Goal: Information Seeking & Learning: Learn about a topic

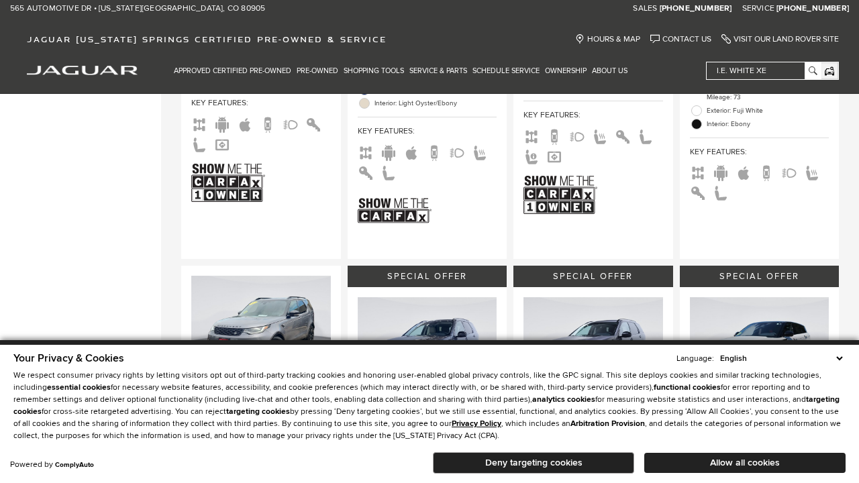
scroll to position [207, 0]
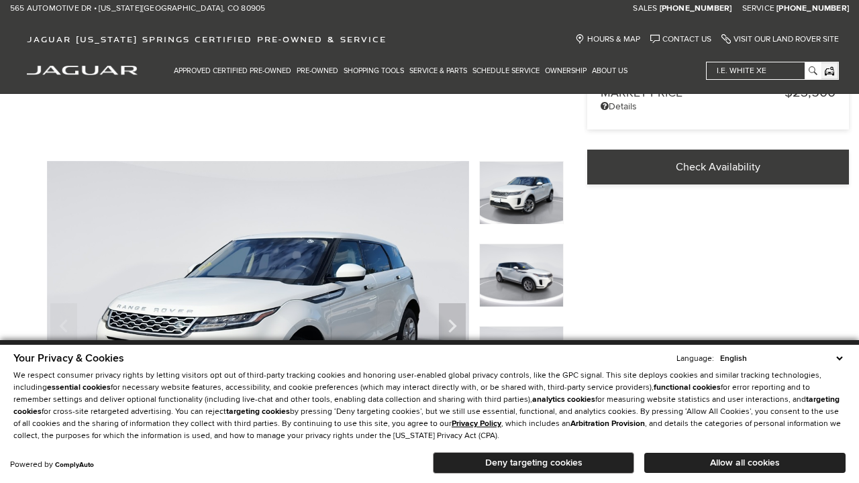
scroll to position [417, 0]
